Goal: Task Accomplishment & Management: Manage account settings

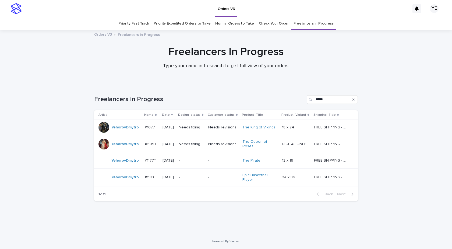
click at [123, 184] on td "YehorovDmytro" at bounding box center [118, 177] width 48 height 18
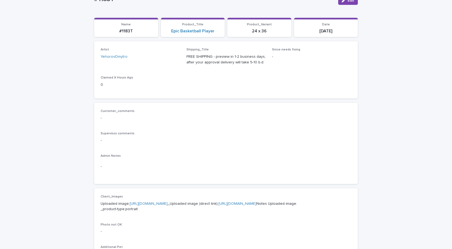
scroll to position [135, 0]
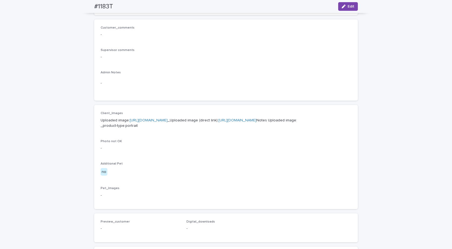
click at [168, 121] on link "https://cdn.shopify.com-uploadkit.app/s/files/1/0033/4807/0511/files/download.h…" at bounding box center [149, 120] width 38 height 4
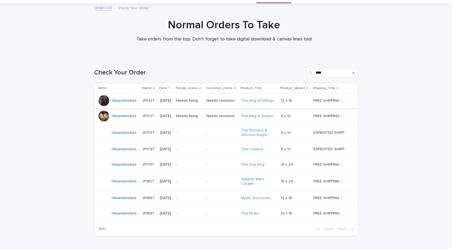
scroll to position [60, 0]
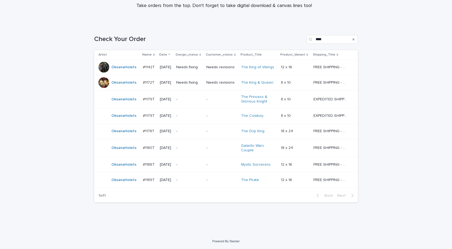
click at [123, 170] on div "OksanaHolets" at bounding box center [119, 164] width 40 height 11
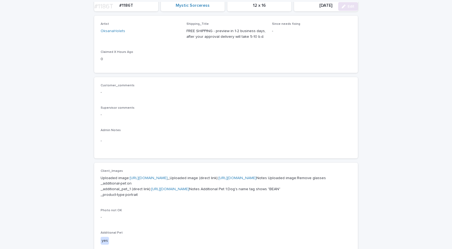
scroll to position [135, 0]
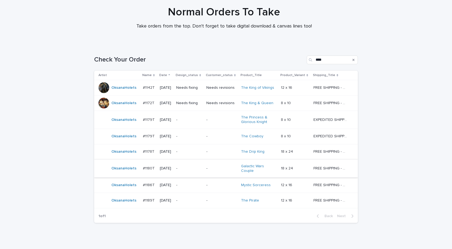
scroll to position [60, 0]
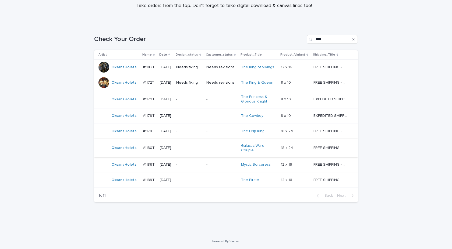
click at [147, 182] on p "#1189T" at bounding box center [149, 179] width 13 height 6
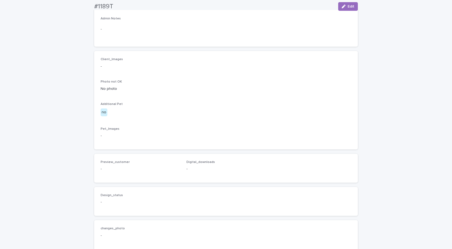
scroll to position [282, 0]
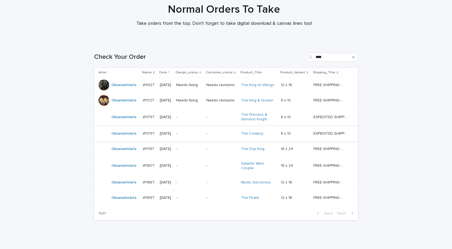
scroll to position [60, 0]
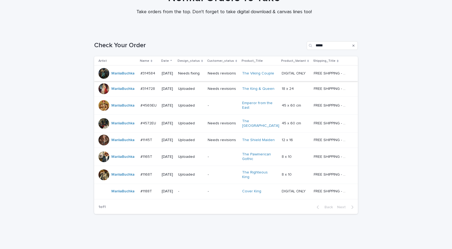
scroll to position [60, 0]
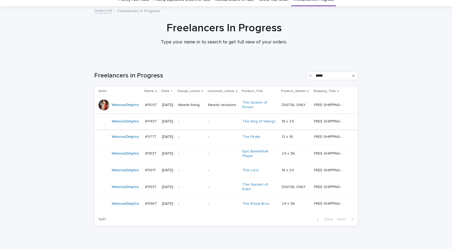
scroll to position [45, 0]
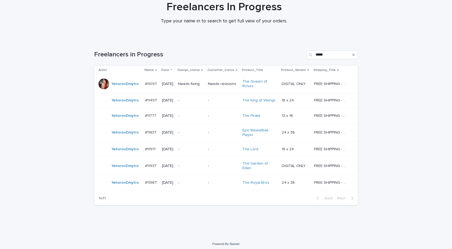
click at [63, 172] on div "Loading... Saving… Loading... Saving… Freelancers in Progress ***** Artist Name…" at bounding box center [226, 138] width 452 height 196
click at [333, 50] on input "*****" at bounding box center [332, 54] width 51 height 9
click at [332, 52] on input "*****" at bounding box center [332, 54] width 51 height 9
paste input "*"
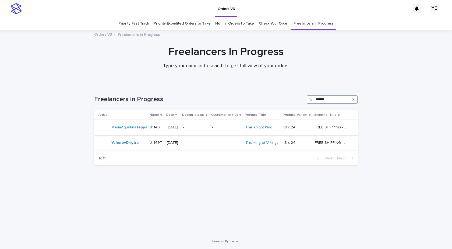
type input "******"
click at [141, 133] on td "MariaAgustinaTeppa" at bounding box center [121, 127] width 54 height 15
click at [125, 146] on div "YehorovDmytro" at bounding box center [124, 142] width 27 height 9
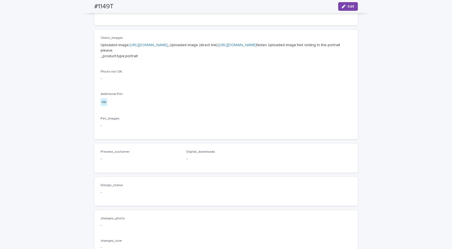
scroll to position [215, 0]
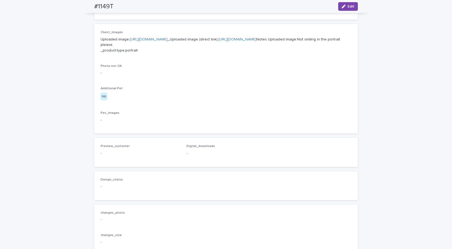
click at [167, 40] on link "[URL][DOMAIN_NAME]" at bounding box center [149, 39] width 38 height 4
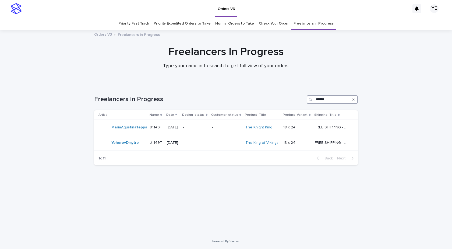
drag, startPoint x: 337, startPoint y: 99, endPoint x: 287, endPoint y: 94, distance: 50.1
click at [287, 94] on div "Freelancers in Progress ******" at bounding box center [226, 97] width 264 height 26
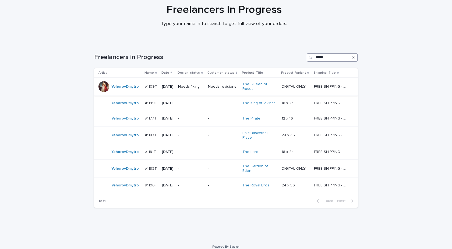
scroll to position [45, 0]
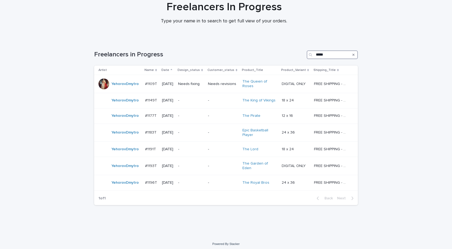
type input "*****"
click at [47, 132] on div "Loading... Saving… Loading... Saving… Freelancers in Progress ***** Artist Name…" at bounding box center [226, 138] width 452 height 196
drag, startPoint x: 55, startPoint y: 111, endPoint x: 61, endPoint y: 111, distance: 5.1
click at [55, 111] on div "Loading... Saving… Loading... Saving… Freelancers in Progress ***** Artist Name…" at bounding box center [226, 138] width 452 height 196
click at [123, 104] on div "YehorovDmytro" at bounding box center [124, 100] width 27 height 9
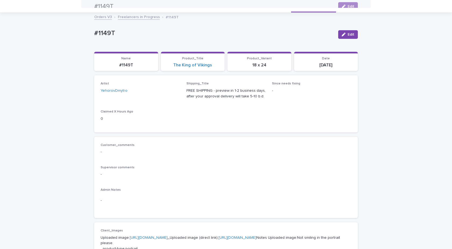
scroll to position [17, 0]
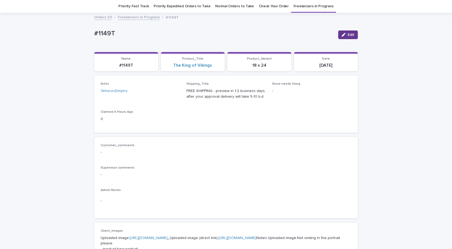
drag, startPoint x: 348, startPoint y: 33, endPoint x: 332, endPoint y: 43, distance: 19.7
click at [348, 33] on span "Edit" at bounding box center [351, 35] width 7 height 4
drag, startPoint x: 65, startPoint y: 144, endPoint x: 69, endPoint y: 138, distance: 7.0
drag, startPoint x: 114, startPoint y: 30, endPoint x: 82, endPoint y: 30, distance: 31.8
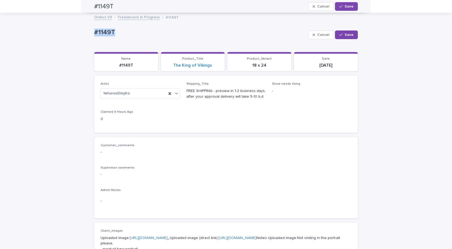
scroll to position [6, 0]
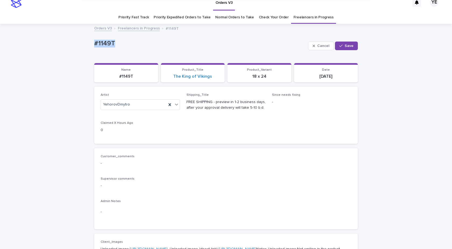
copy p "#1149T"
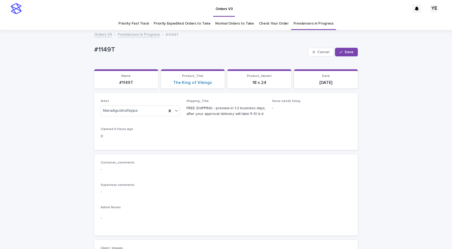
click at [316, 50] on button "Cancel" at bounding box center [321, 52] width 26 height 9
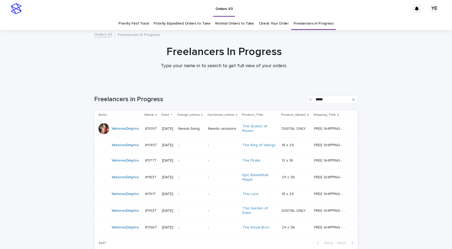
scroll to position [17, 0]
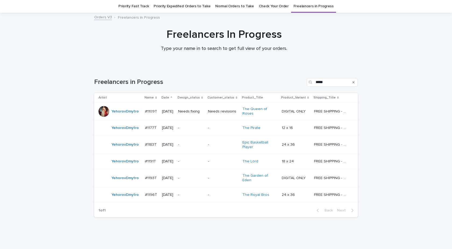
click at [61, 130] on div "Loading... Saving… Loading... Saving… Freelancers in Progress ***** Artist Name…" at bounding box center [226, 157] width 452 height 181
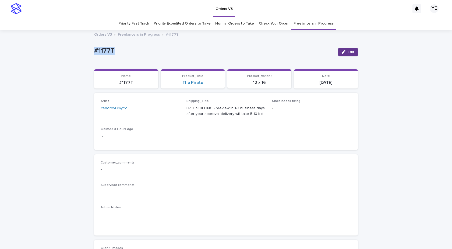
click at [348, 51] on span "Edit" at bounding box center [351, 52] width 7 height 4
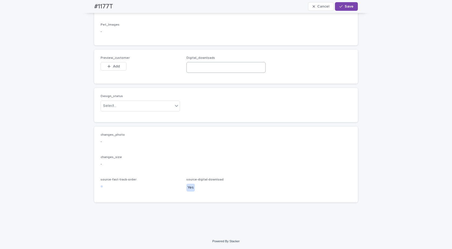
scroll to position [331, 0]
click at [214, 69] on input at bounding box center [226, 67] width 79 height 11
paste input "**********"
type input "**********"
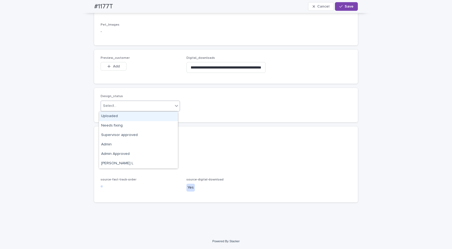
drag, startPoint x: 152, startPoint y: 106, endPoint x: 117, endPoint y: 105, distance: 34.2
click at [151, 106] on div "Select..." at bounding box center [137, 105] width 72 height 9
click at [107, 114] on div "Uploaded" at bounding box center [138, 115] width 79 height 9
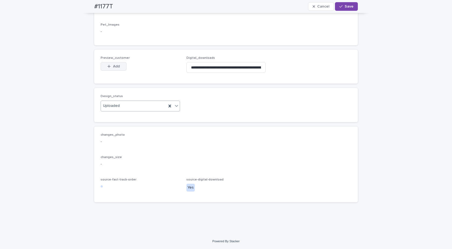
click at [113, 65] on span "Add" at bounding box center [116, 66] width 7 height 4
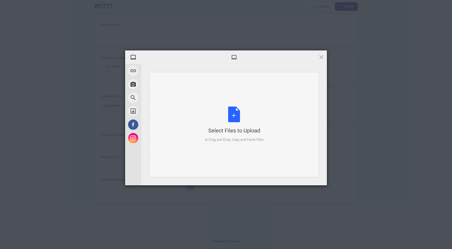
click at [235, 109] on div "Select Files to Upload or Drag and Drop, Copy and Paste Files" at bounding box center [234, 124] width 59 height 36
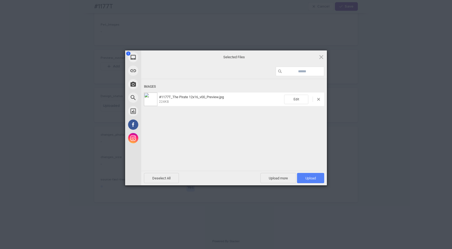
click at [313, 177] on span "Upload 1" at bounding box center [311, 178] width 11 height 4
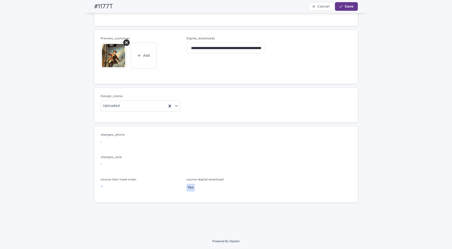
click at [341, 7] on icon "button" at bounding box center [341, 7] width 3 height 4
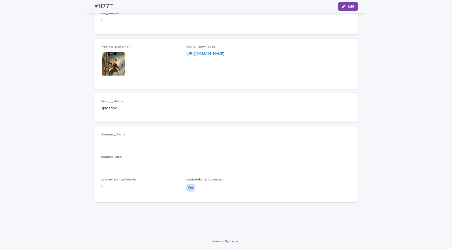
click at [112, 68] on img at bounding box center [114, 64] width 26 height 26
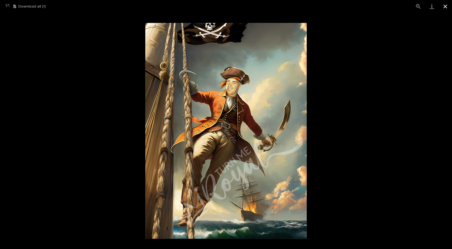
click at [446, 6] on button "Close gallery" at bounding box center [445, 6] width 13 height 13
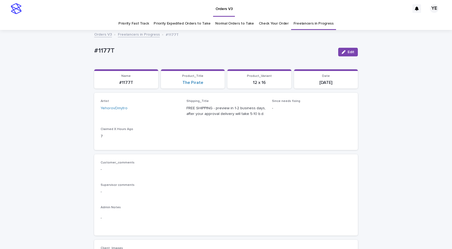
click at [131, 33] on link "Freelancers in Progress" at bounding box center [139, 34] width 42 height 6
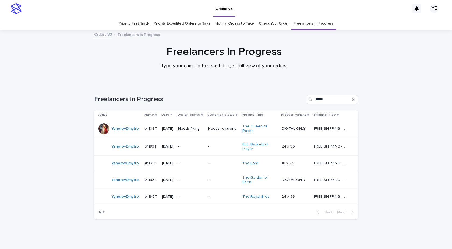
click at [123, 152] on td "YehorovDmytro" at bounding box center [118, 146] width 49 height 18
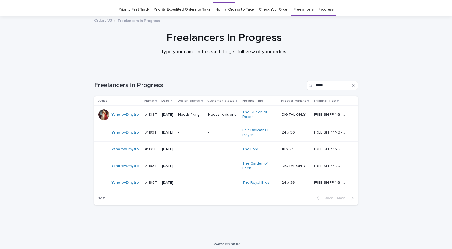
click at [121, 137] on div "YehorovDmytro" at bounding box center [120, 132] width 42 height 11
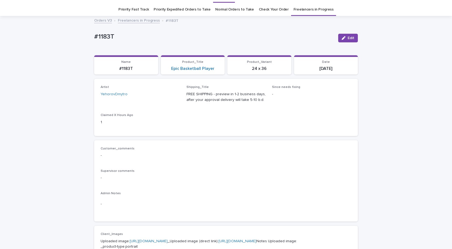
scroll to position [17, 0]
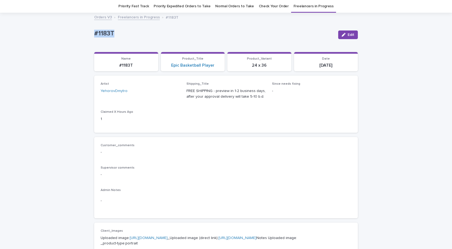
drag, startPoint x: 97, startPoint y: 34, endPoint x: 70, endPoint y: 39, distance: 28.3
copy p "#1183T"
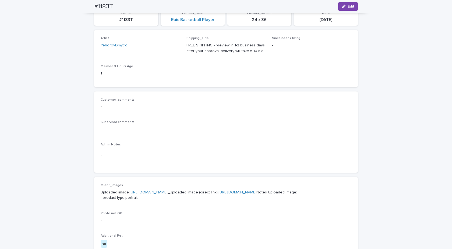
scroll to position [0, 0]
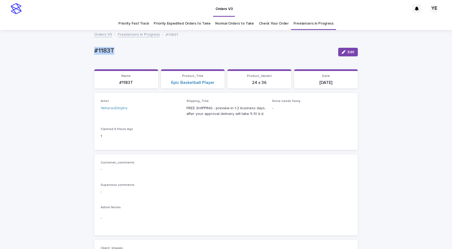
click at [343, 53] on icon "button" at bounding box center [344, 52] width 4 height 4
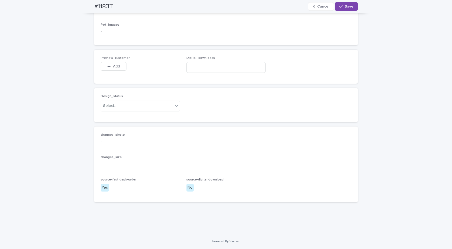
scroll to position [331, 0]
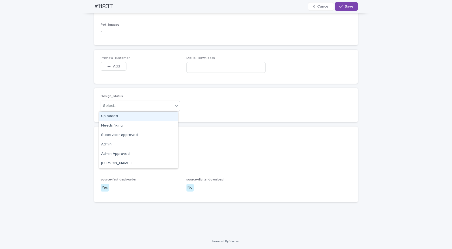
drag, startPoint x: 130, startPoint y: 108, endPoint x: 113, endPoint y: 113, distance: 18.1
click at [129, 108] on div "Select..." at bounding box center [137, 105] width 72 height 9
click at [111, 116] on div "Uploaded" at bounding box center [138, 115] width 79 height 9
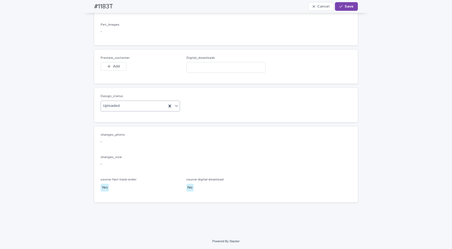
click at [107, 64] on icon "button" at bounding box center [108, 66] width 3 height 4
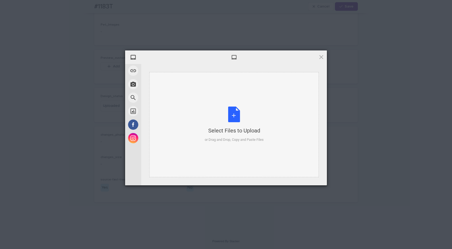
click at [227, 117] on div "Select Files to Upload or Drag and Drop, Copy and Paste Files" at bounding box center [234, 124] width 59 height 36
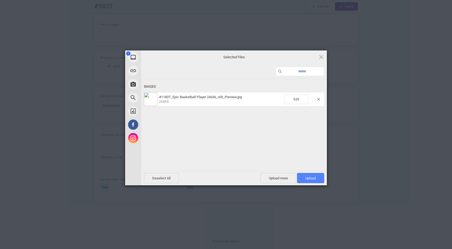
click at [313, 174] on span "Upload 1" at bounding box center [310, 178] width 27 height 10
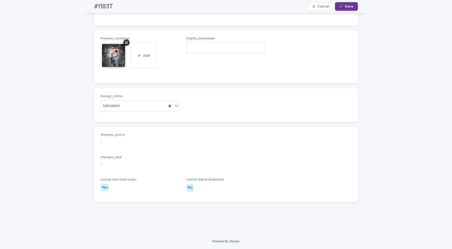
click at [348, 9] on button "Save" at bounding box center [346, 6] width 23 height 9
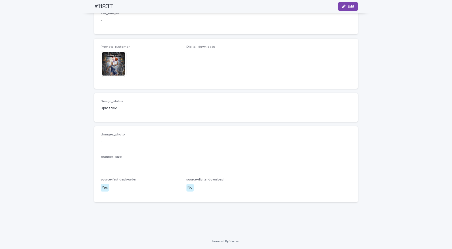
click at [107, 66] on img at bounding box center [114, 64] width 26 height 26
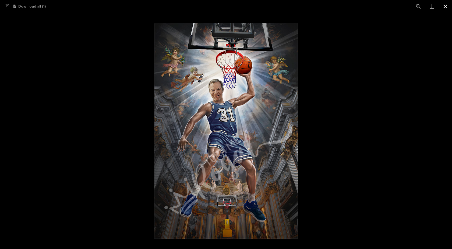
click at [443, 5] on button "Close gallery" at bounding box center [445, 6] width 13 height 13
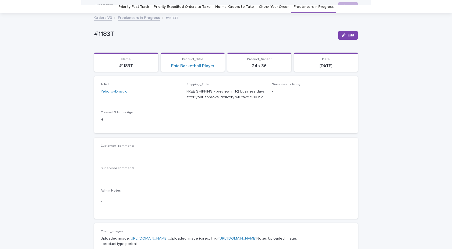
scroll to position [0, 0]
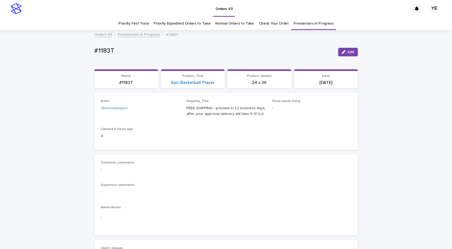
click at [133, 34] on link "Freelancers in Progress" at bounding box center [139, 34] width 42 height 6
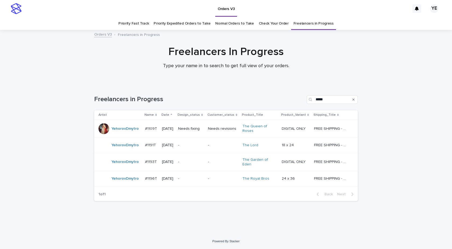
click at [91, 6] on div "Orders V3" at bounding box center [217, 8] width 386 height 17
click at [118, 149] on div "YehorovDmytro" at bounding box center [124, 145] width 27 height 9
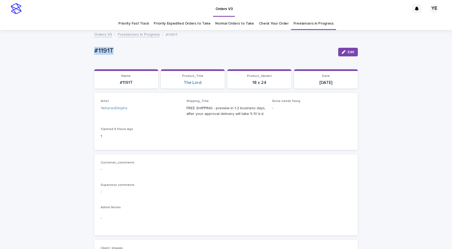
drag, startPoint x: 125, startPoint y: 48, endPoint x: 72, endPoint y: 48, distance: 53.0
copy p "#1191T"
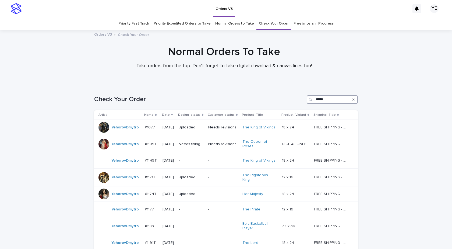
drag, startPoint x: 333, startPoint y: 99, endPoint x: 274, endPoint y: 96, distance: 59.0
click at [274, 96] on div "Check Your Order *****" at bounding box center [226, 99] width 264 height 9
paste input "*"
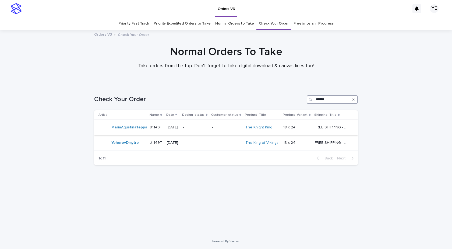
type input "******"
click at [132, 132] on div "MariaAgustinaTeppa" at bounding box center [122, 127] width 47 height 11
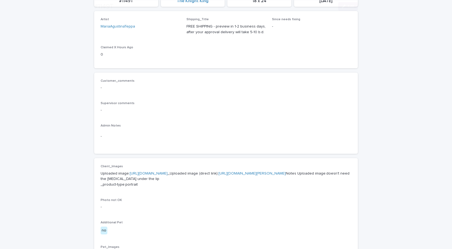
scroll to position [162, 0]
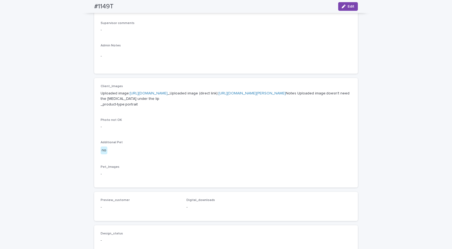
click at [168, 92] on link "[URL][DOMAIN_NAME]" at bounding box center [149, 93] width 38 height 4
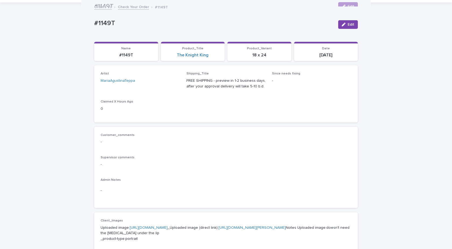
scroll to position [27, 0]
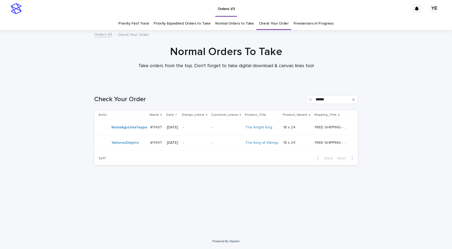
click at [123, 145] on div "YehorovDmytro" at bounding box center [124, 142] width 27 height 9
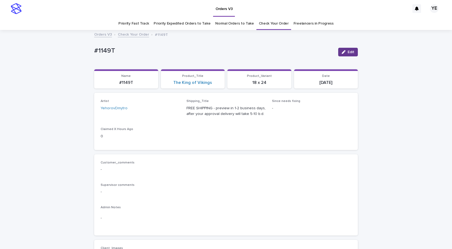
click at [348, 52] on span "Edit" at bounding box center [351, 52] width 7 height 4
click at [169, 111] on icon at bounding box center [170, 110] width 2 height 3
type input "****"
click at [147, 123] on div "MariaAgustinaTeppa" at bounding box center [138, 120] width 79 height 9
click at [350, 51] on span "Save" at bounding box center [349, 52] width 9 height 4
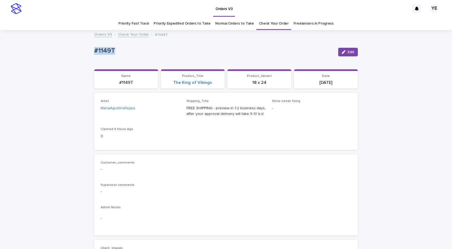
drag, startPoint x: 124, startPoint y: 52, endPoint x: 93, endPoint y: 55, distance: 30.9
click at [94, 55] on div "#1149T" at bounding box center [214, 52] width 240 height 10
copy p "#1149T"
drag, startPoint x: 182, startPoint y: 85, endPoint x: 166, endPoint y: 85, distance: 16.2
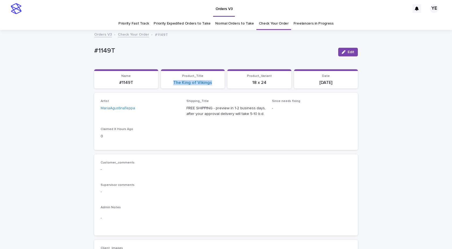
click at [166, 85] on section "Product_Title The King of Vikings" at bounding box center [193, 78] width 64 height 19
copy link "The King of Vikings"
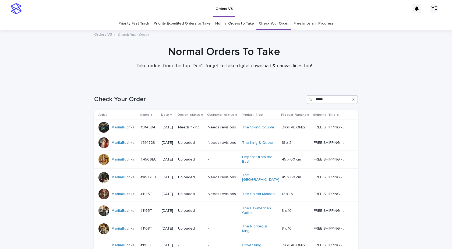
scroll to position [60, 0]
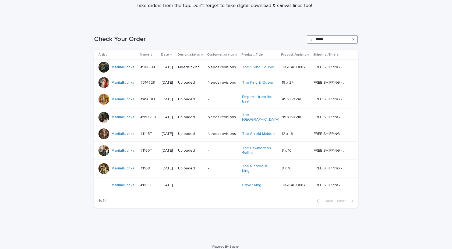
drag, startPoint x: 331, startPoint y: 38, endPoint x: 280, endPoint y: 36, distance: 50.7
click at [281, 35] on div "Check Your Order *****" at bounding box center [226, 39] width 264 height 9
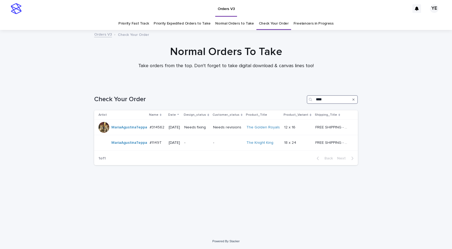
type input "****"
click at [57, 148] on div "Loading... Saving… Loading... Saving… Check Your Order **** Artist Name Date De…" at bounding box center [226, 158] width 452 height 149
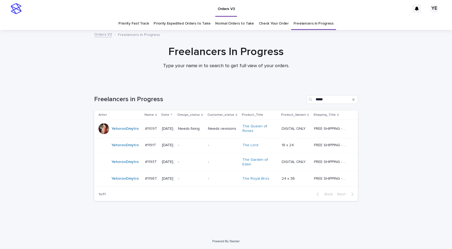
click at [126, 180] on div "YehorovDmytro" at bounding box center [120, 178] width 42 height 11
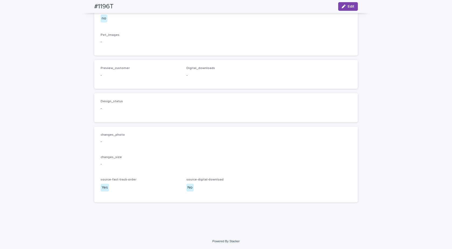
scroll to position [265, 0]
